Goal: Navigation & Orientation: Find specific page/section

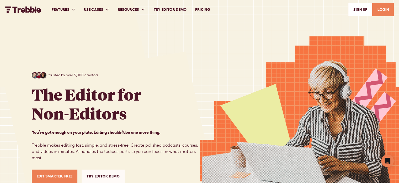
click at [384, 13] on link "LOGIN" at bounding box center [384, 9] width 22 height 13
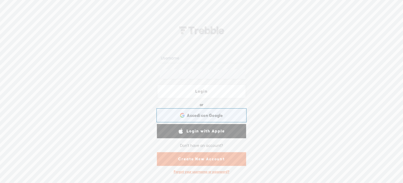
click at [215, 114] on span "Accedi con Google" at bounding box center [205, 115] width 36 height 6
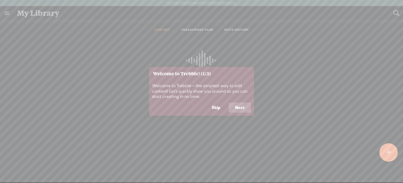
click at [241, 110] on button "Next" at bounding box center [240, 107] width 22 height 10
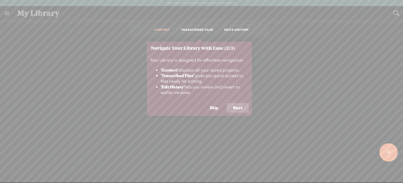
click at [241, 110] on button "Next" at bounding box center [238, 108] width 22 height 10
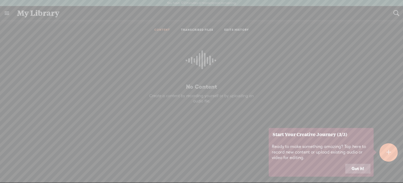
click at [357, 168] on button "Got it!" at bounding box center [358, 168] width 25 height 10
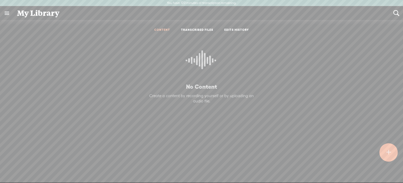
click at [9, 15] on link at bounding box center [7, 13] width 14 height 14
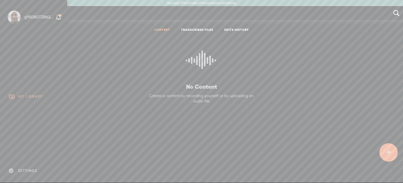
click at [25, 168] on div "SETTINGS" at bounding box center [27, 170] width 19 height 4
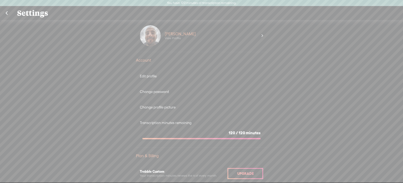
scroll to position [2, 0]
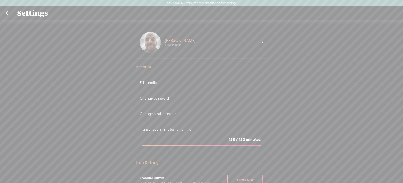
click at [149, 81] on div "Edit profile" at bounding box center [201, 82] width 123 height 4
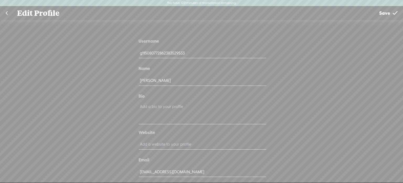
click at [8, 15] on link at bounding box center [6, 13] width 13 height 14
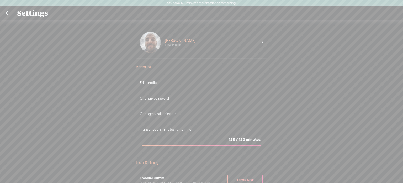
click at [257, 42] on div "Valerio Pianella View Profile" at bounding box center [211, 42] width 101 height 21
